Goal: Task Accomplishment & Management: Manage account settings

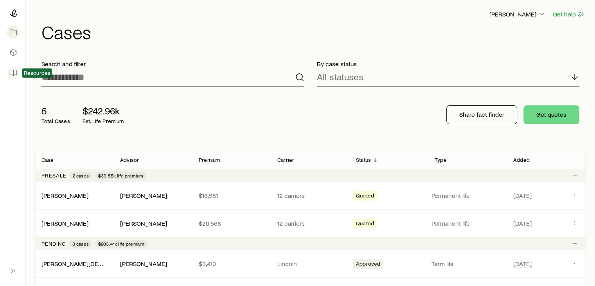
click at [13, 72] on icon at bounding box center [13, 73] width 8 height 8
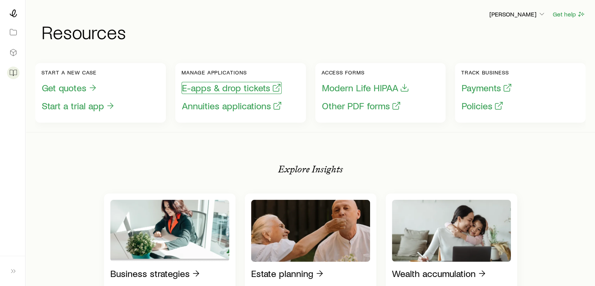
click at [217, 88] on button "E-apps & drop tickets" at bounding box center [231, 88] width 100 height 12
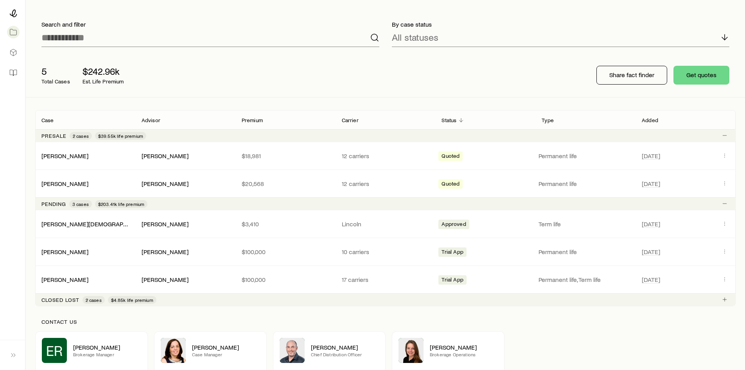
scroll to position [39, 0]
click at [12, 71] on icon at bounding box center [13, 73] width 8 height 8
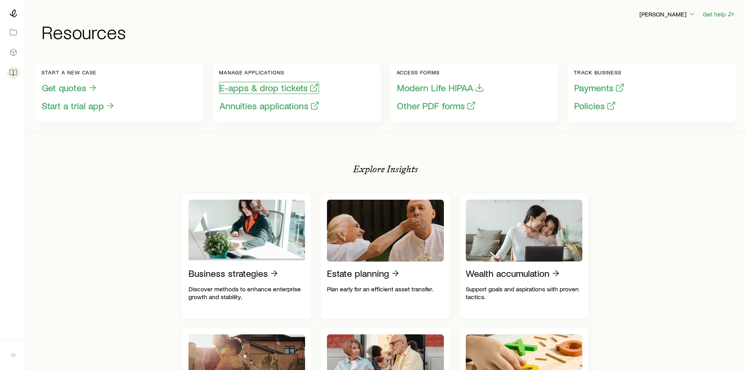
click at [264, 88] on button "E-apps & drop tickets" at bounding box center [269, 88] width 100 height 12
click at [14, 11] on icon at bounding box center [13, 13] width 8 height 8
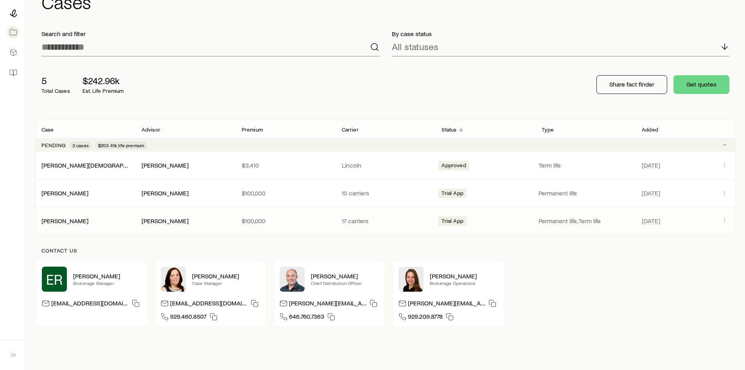
scroll to position [66, 0]
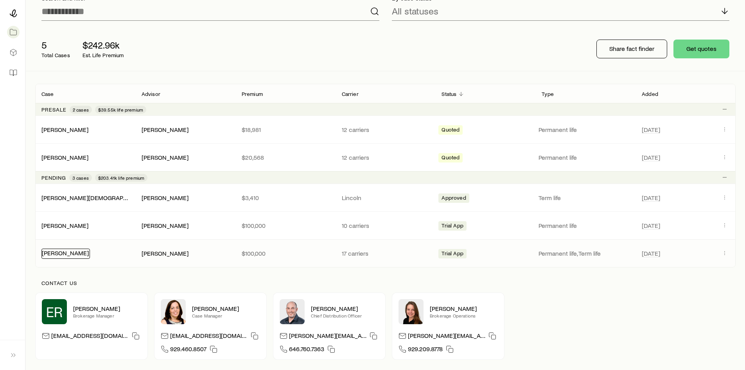
click at [70, 252] on link "[PERSON_NAME]" at bounding box center [65, 252] width 47 height 7
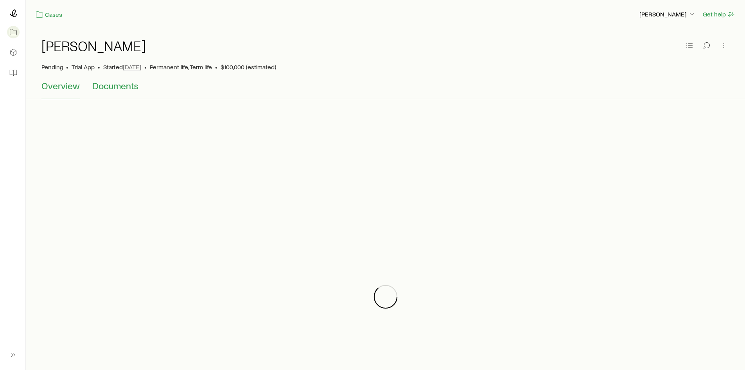
click at [110, 88] on span "Documents" at bounding box center [115, 85] width 46 height 11
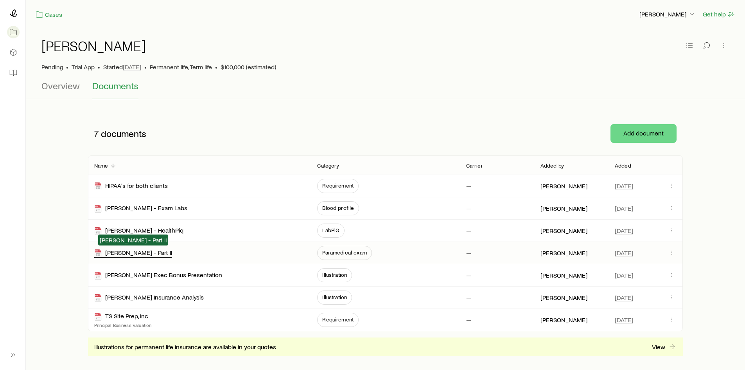
click at [131, 253] on div "Robbins, Anthony - Part II" at bounding box center [133, 252] width 78 height 9
